Goal: Check status: Check status

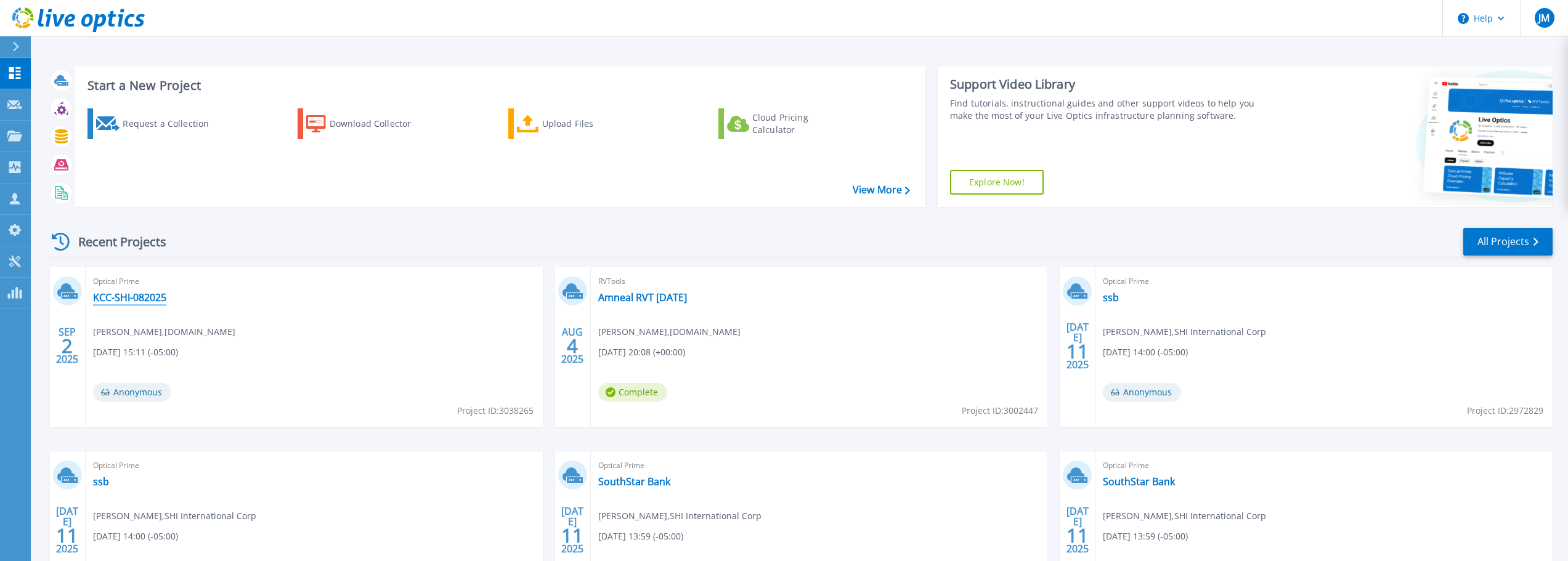
click at [131, 302] on link "KCC-SHI-082025" at bounding box center [129, 298] width 74 height 12
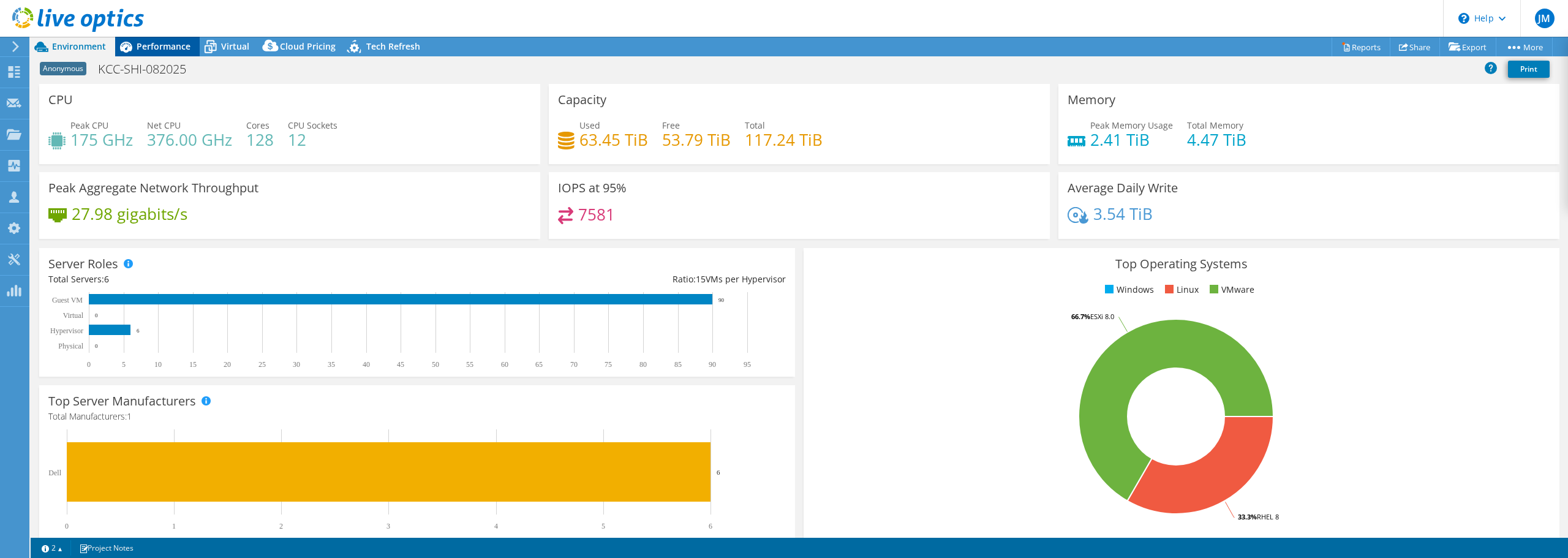
click at [149, 41] on span "Performance" at bounding box center [163, 45] width 54 height 12
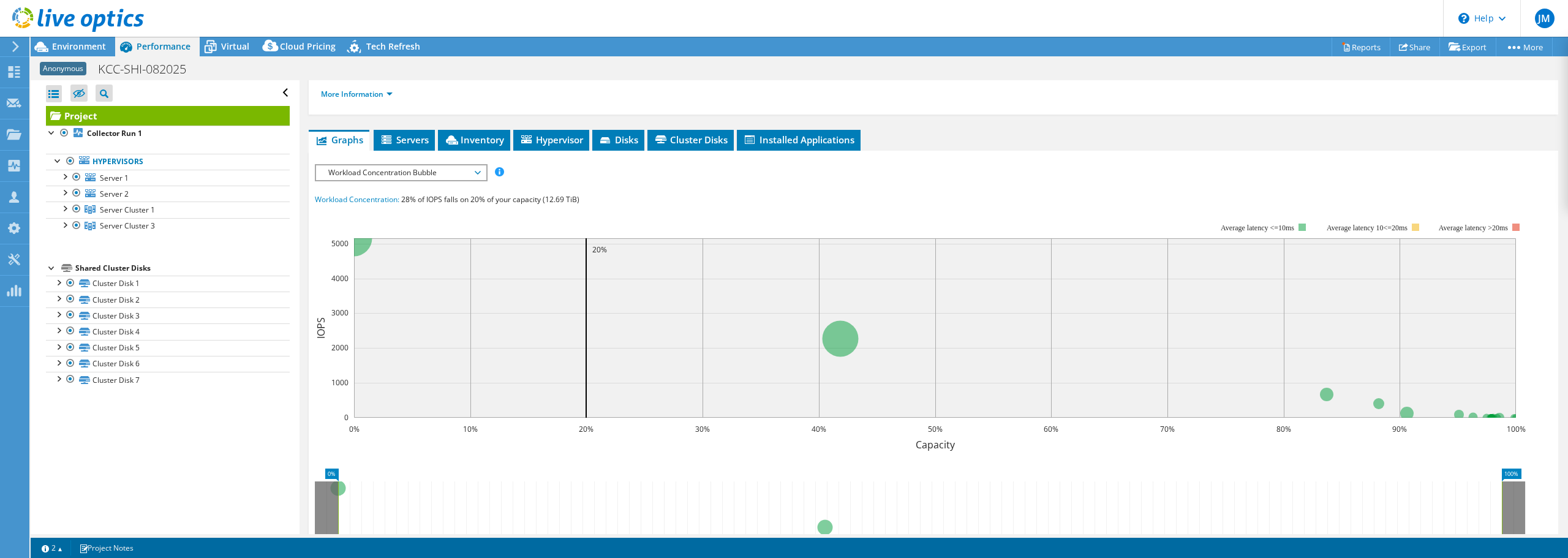
scroll to position [184, 0]
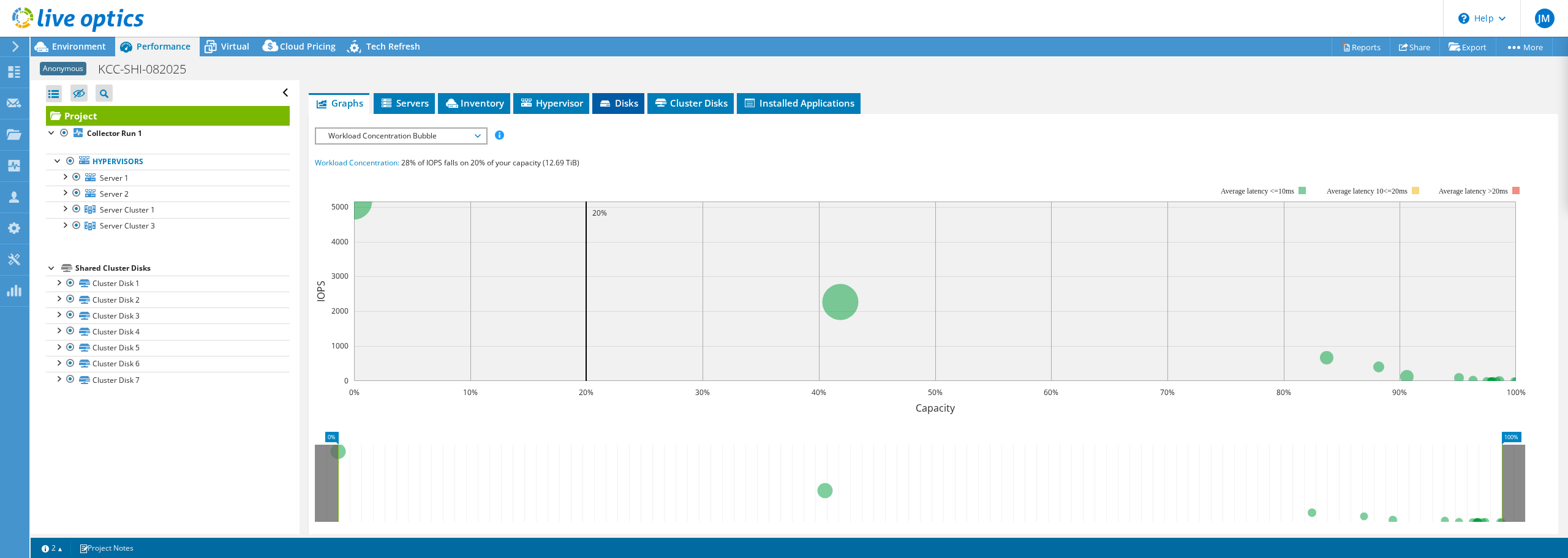
click at [615, 103] on span "Disks" at bounding box center [619, 103] width 40 height 12
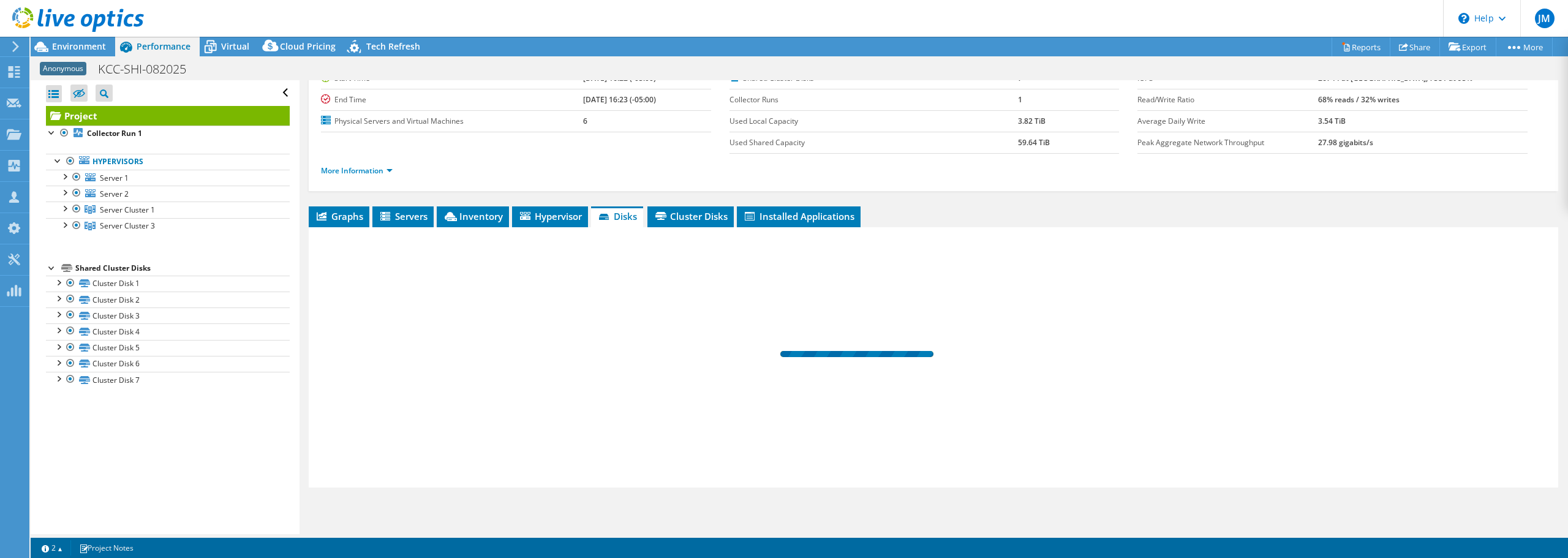
scroll to position [70, 0]
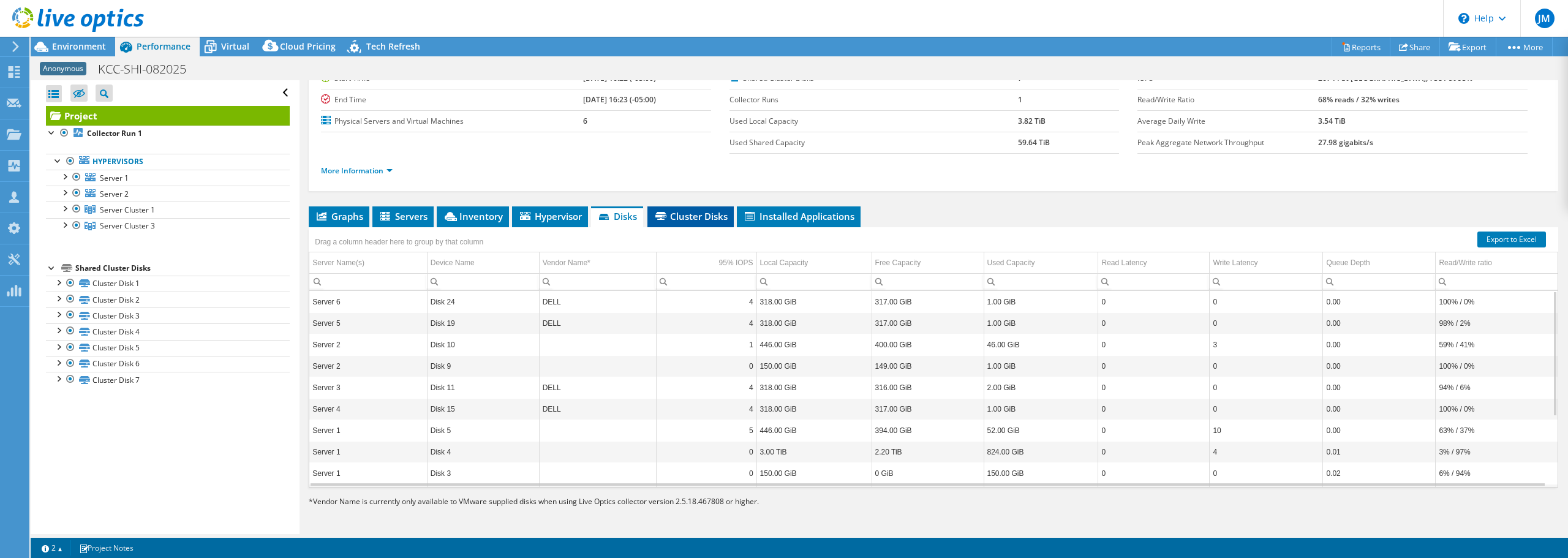
click at [690, 220] on span "Cluster Disks" at bounding box center [690, 217] width 74 height 12
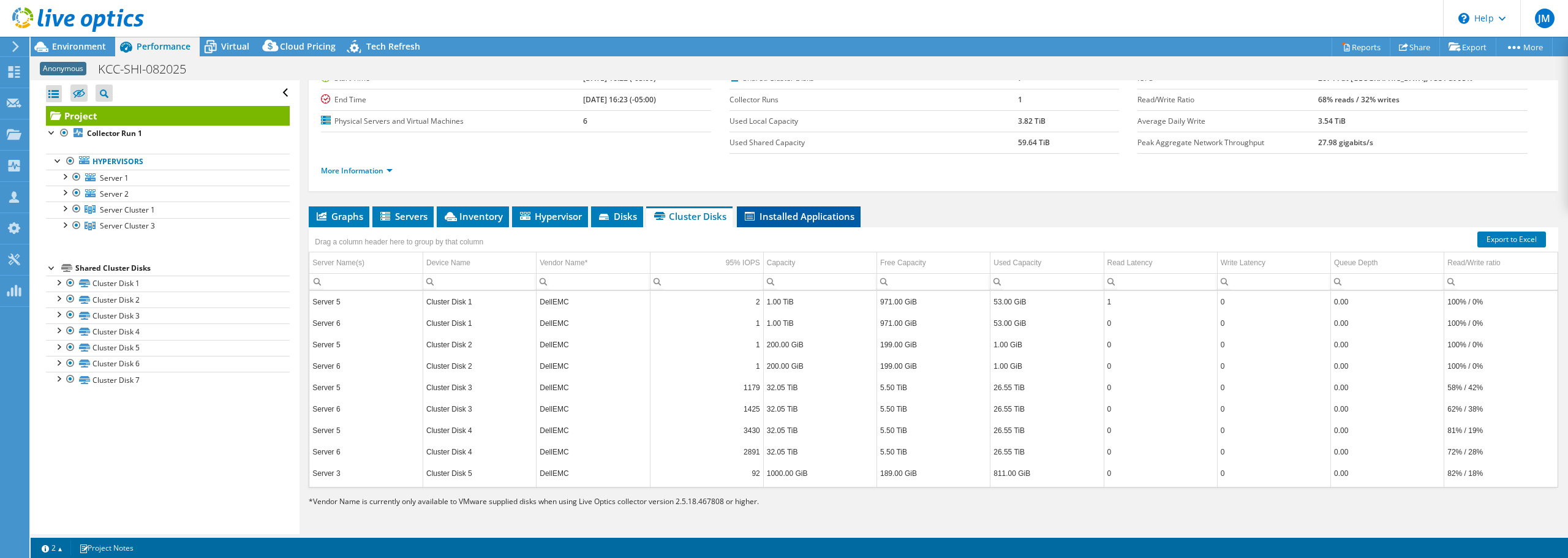
scroll to position [0, 0]
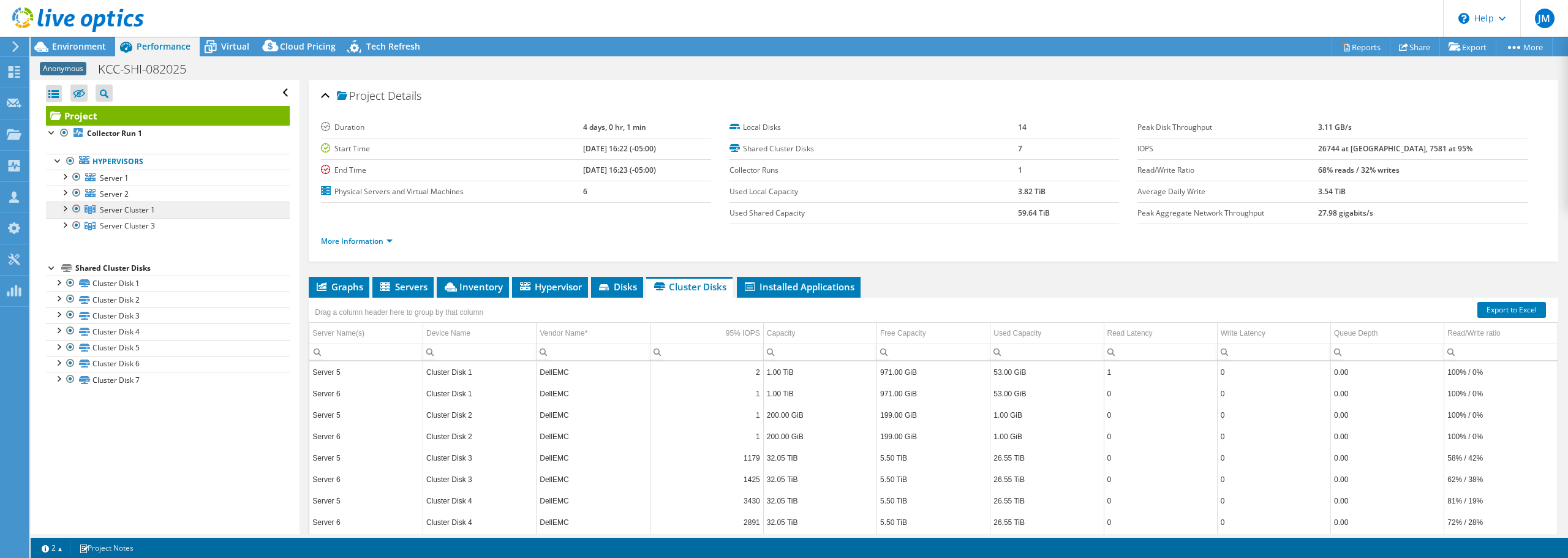
click at [118, 213] on span "Server Cluster 1" at bounding box center [128, 210] width 55 height 11
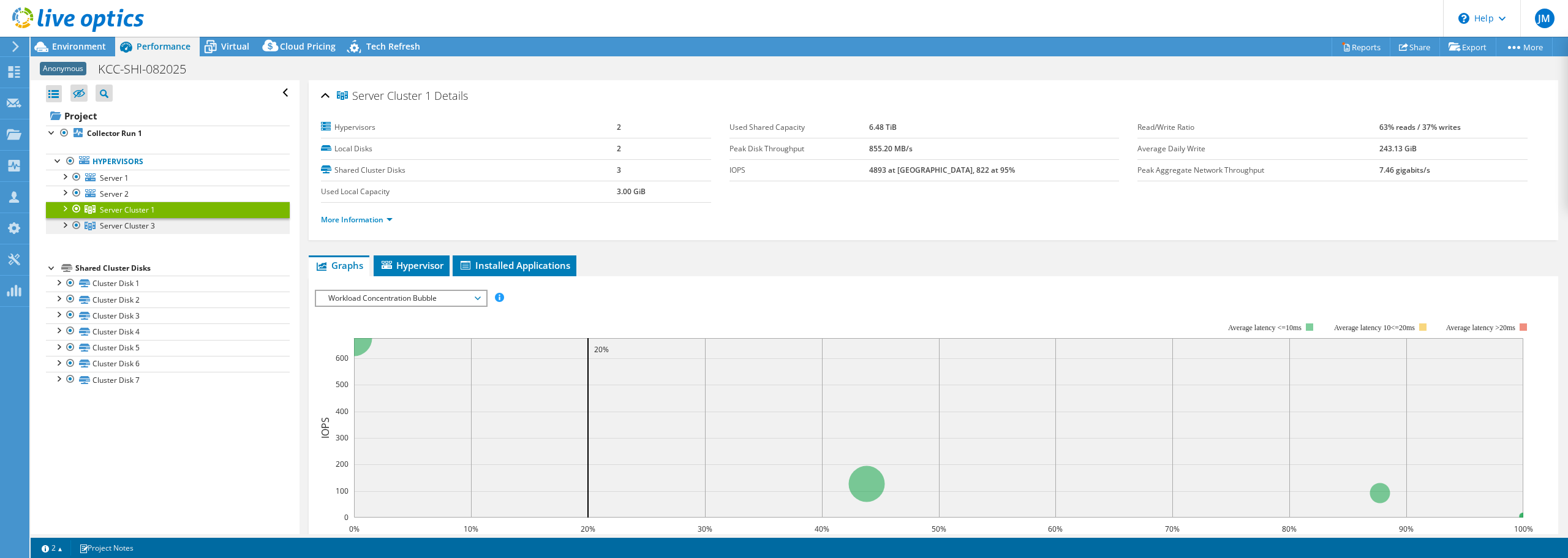
click at [91, 224] on icon at bounding box center [90, 226] width 11 height 8
